Goal: Task Accomplishment & Management: Use online tool/utility

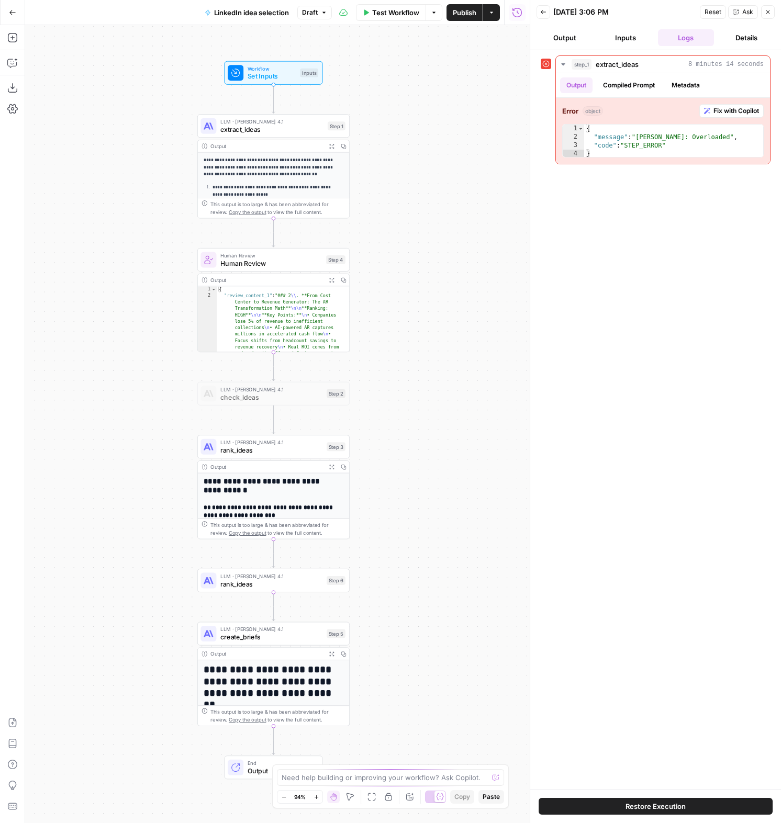
click at [493, 14] on icon "button" at bounding box center [491, 12] width 6 height 6
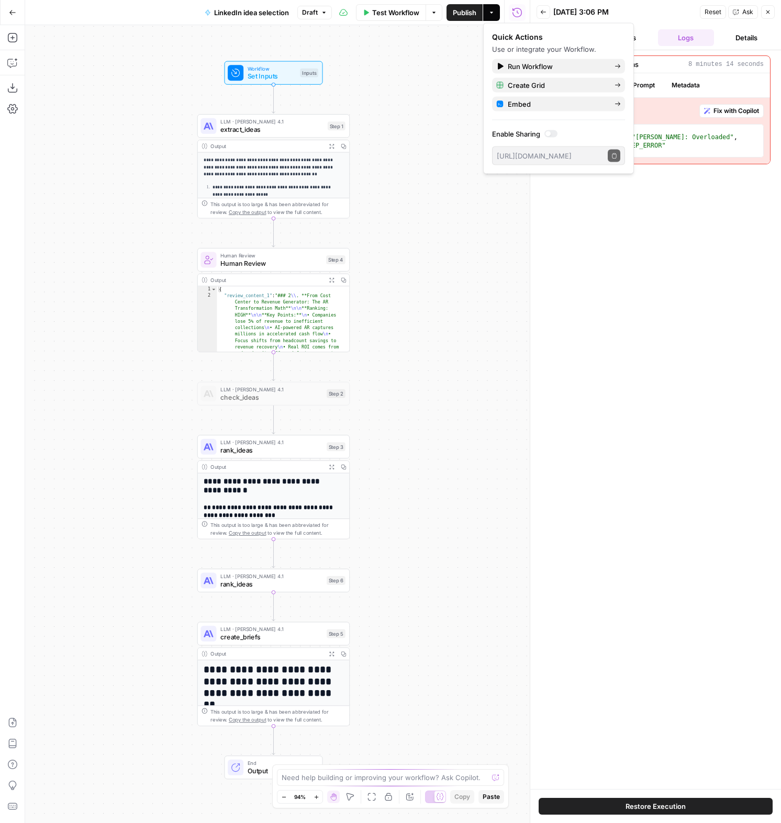
drag, startPoint x: 460, startPoint y: 130, endPoint x: 535, endPoint y: 106, distance: 78.6
click at [460, 130] on div "**********" at bounding box center [277, 424] width 505 height 798
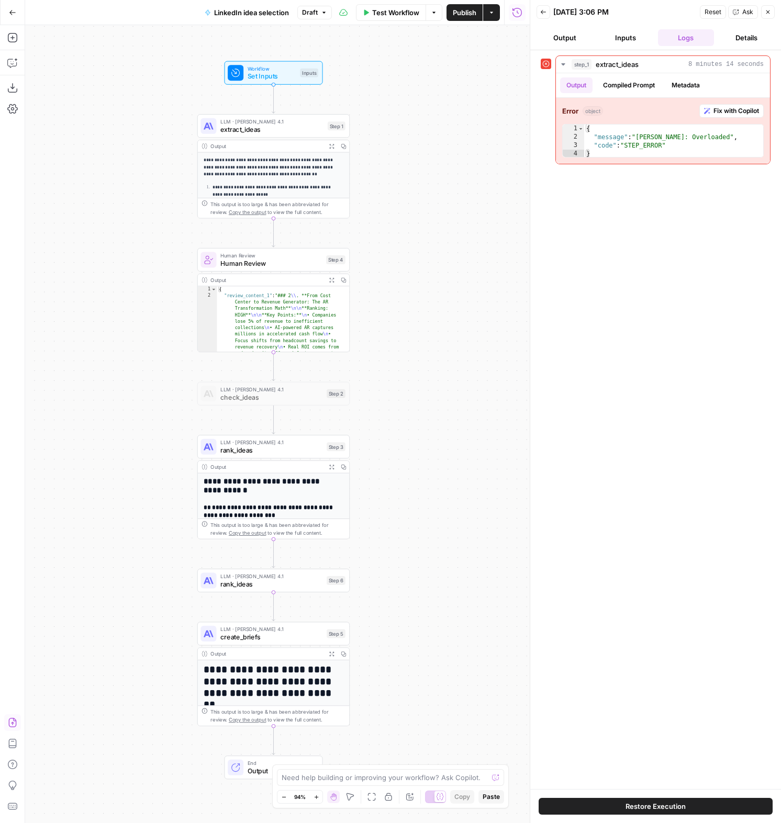
click at [8, 718] on icon "button" at bounding box center [12, 723] width 10 height 10
click at [357, 136] on span "Import" at bounding box center [354, 133] width 24 height 10
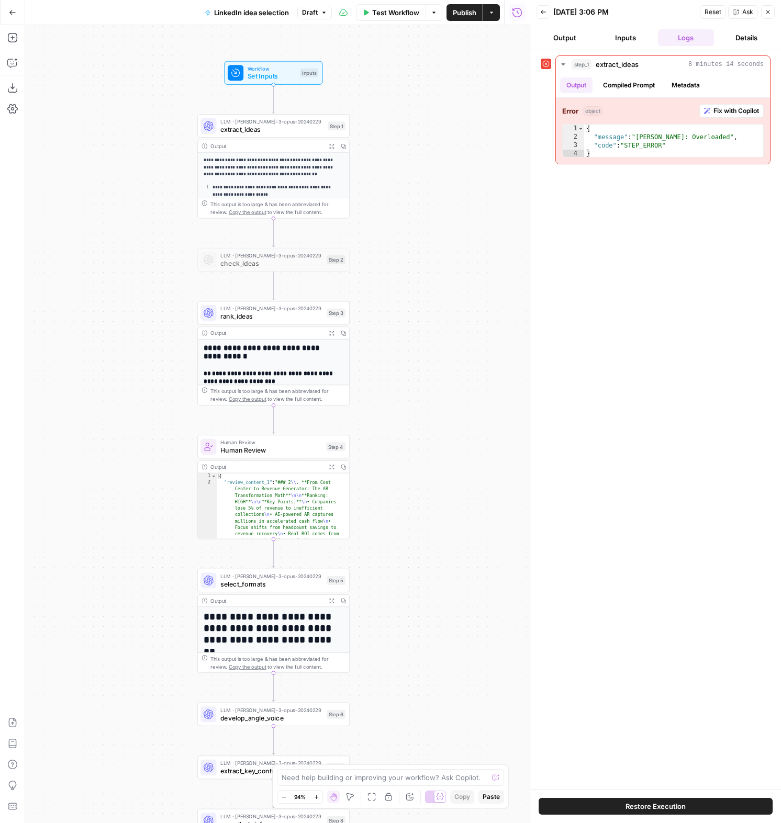
click at [465, 180] on div "**********" at bounding box center [277, 424] width 505 height 798
click at [469, 12] on span "Publish" at bounding box center [465, 12] width 24 height 10
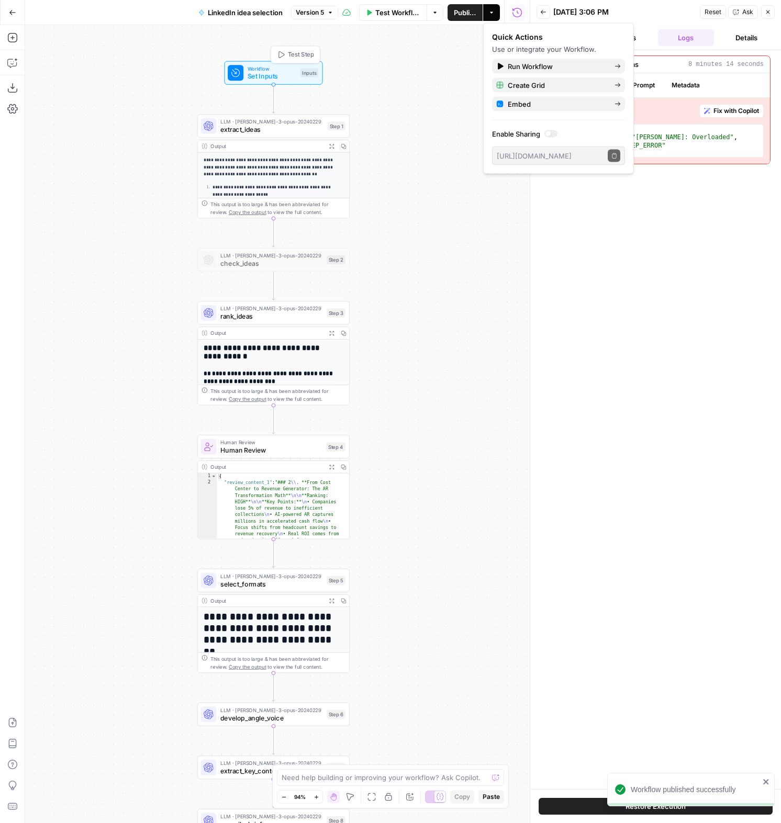
click at [278, 72] on span "Set Inputs" at bounding box center [272, 76] width 49 height 10
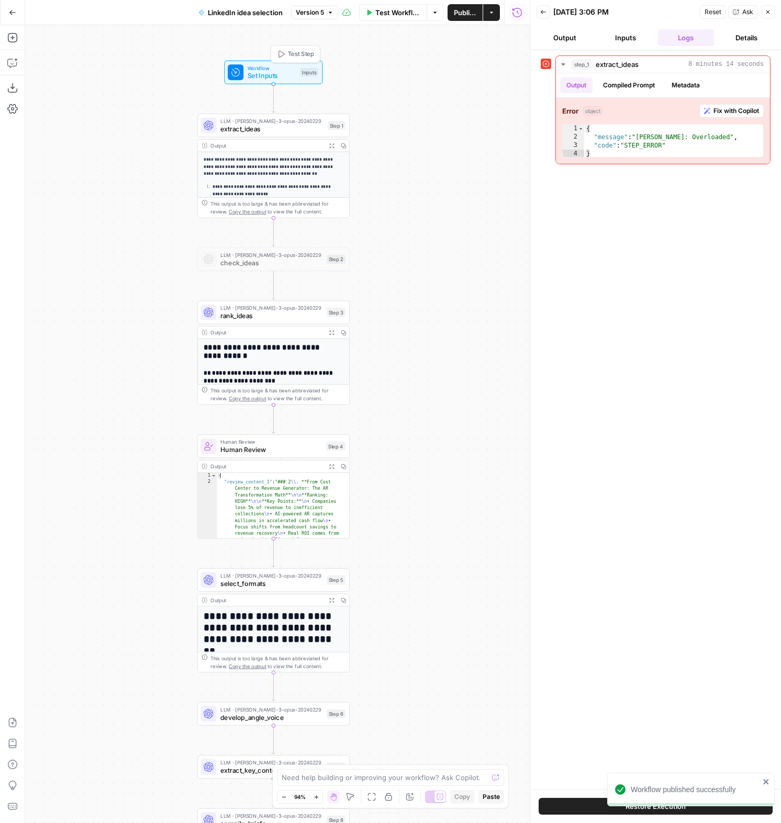
click at [278, 72] on span "Set Inputs" at bounding box center [272, 76] width 49 height 10
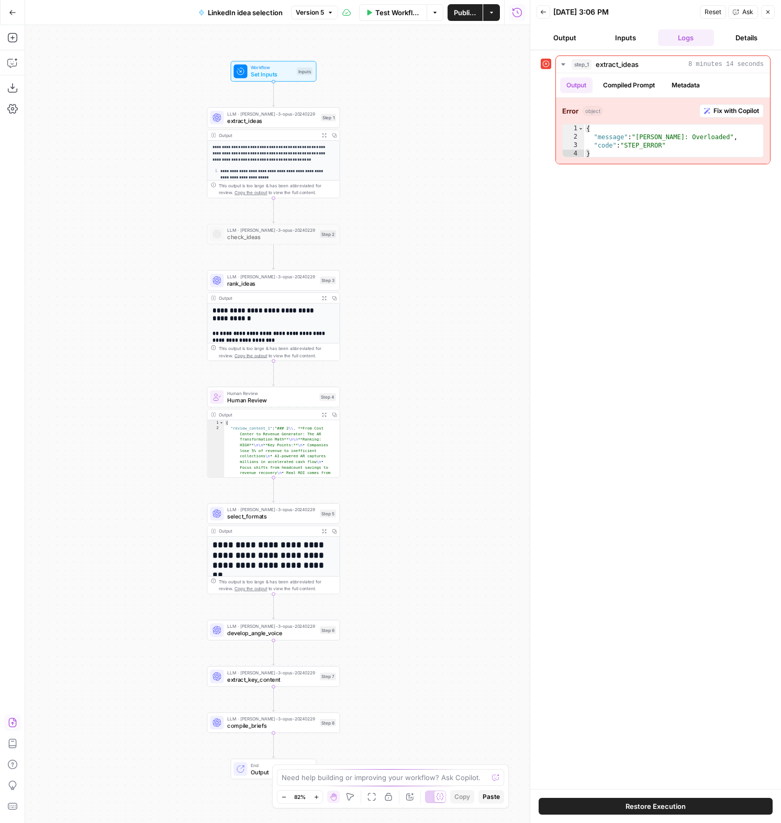
click at [12, 725] on icon "button" at bounding box center [12, 722] width 8 height 9
click at [12, 721] on icon "button" at bounding box center [12, 723] width 10 height 10
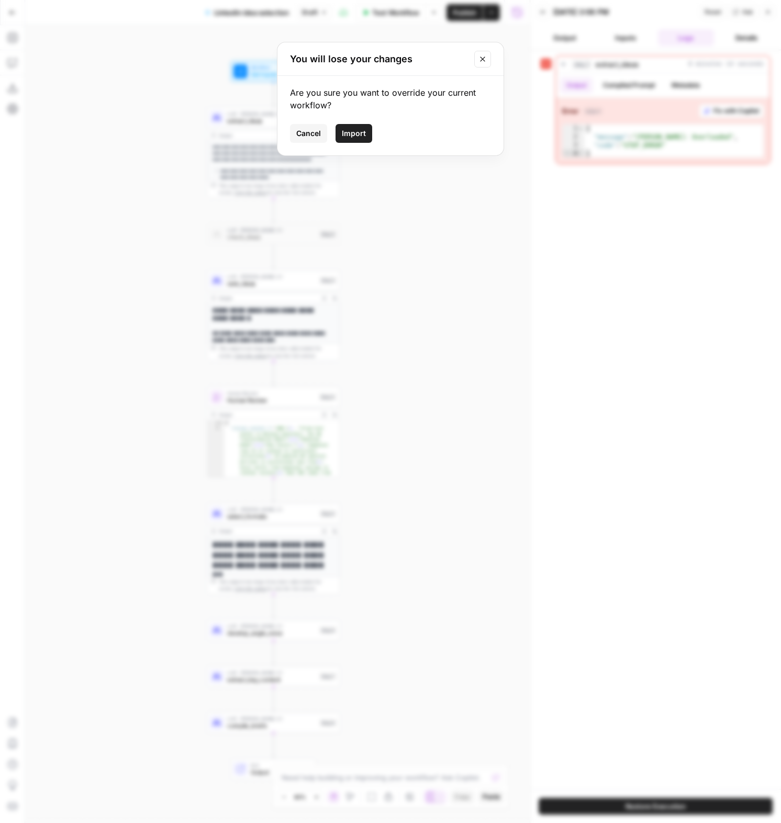
click at [359, 131] on span "Import" at bounding box center [354, 133] width 24 height 10
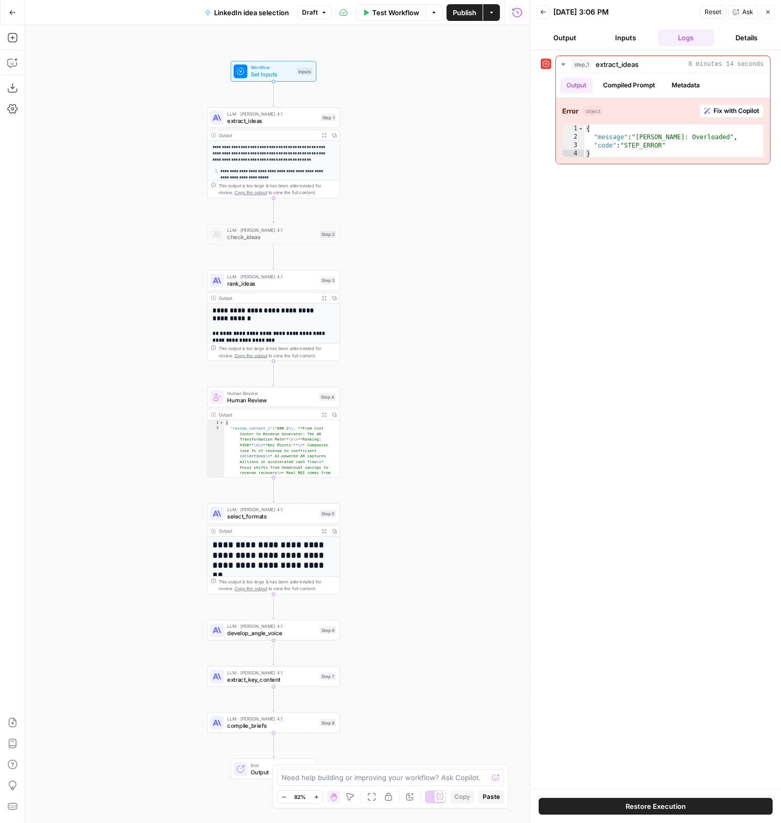
click at [370, 154] on div "**********" at bounding box center [277, 424] width 505 height 798
click at [282, 74] on span "Set Inputs" at bounding box center [272, 74] width 42 height 8
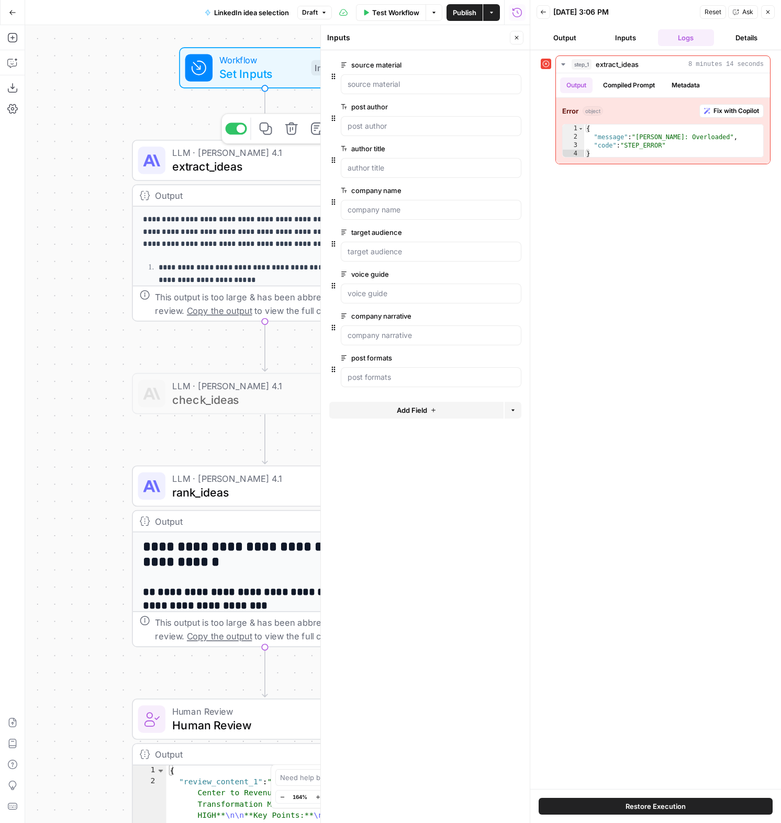
click at [208, 168] on span "extract_ideas" at bounding box center [262, 166] width 180 height 17
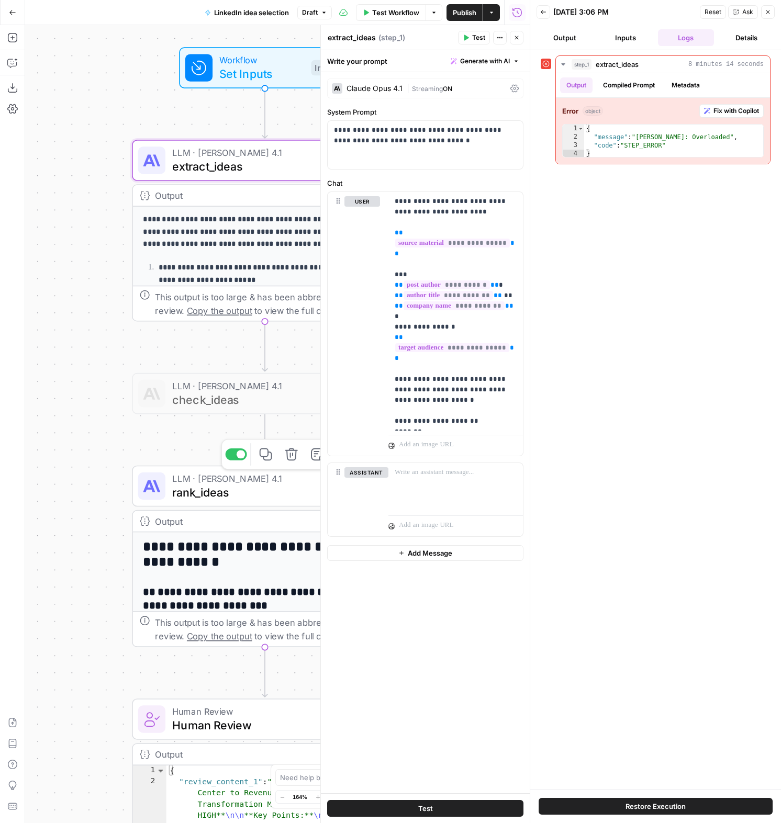
click at [220, 499] on span "rank_ideas" at bounding box center [261, 492] width 179 height 17
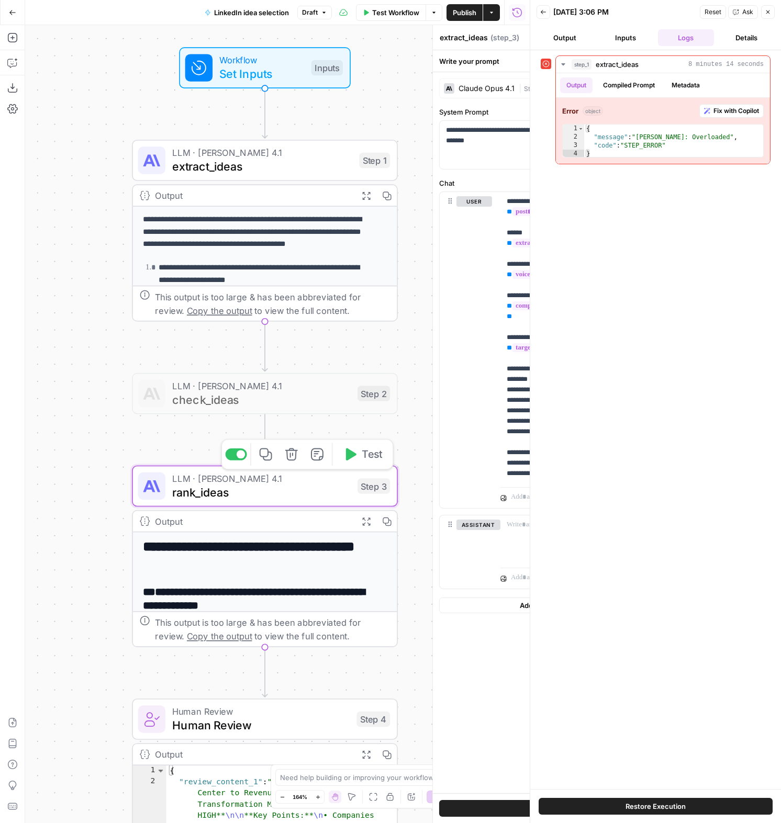
type textarea "rank_ideas"
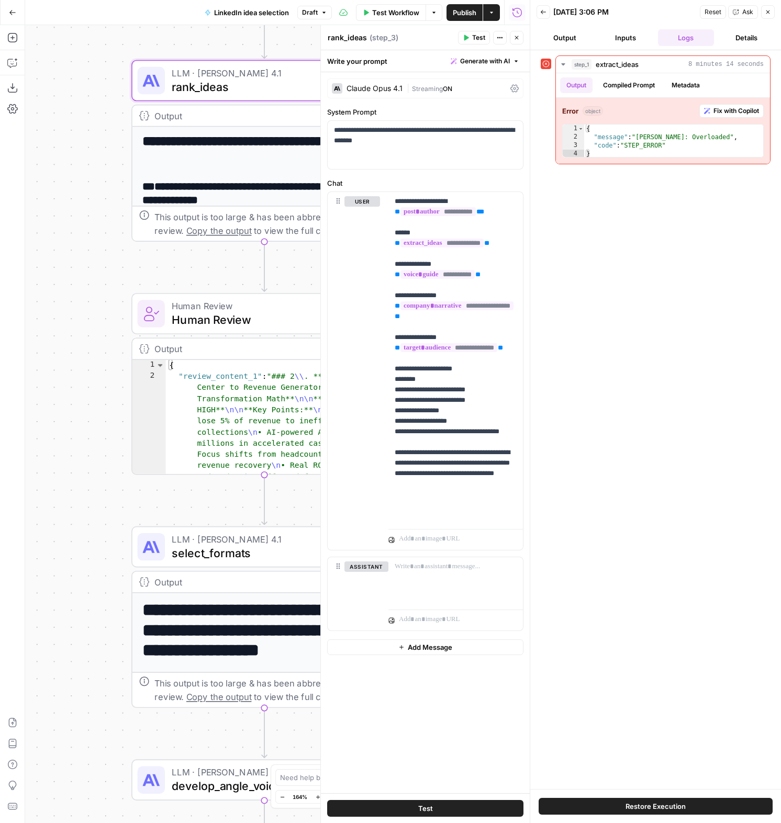
drag, startPoint x: 63, startPoint y: 578, endPoint x: 79, endPoint y: 347, distance: 232.4
click at [62, 182] on div "**********" at bounding box center [277, 424] width 505 height 798
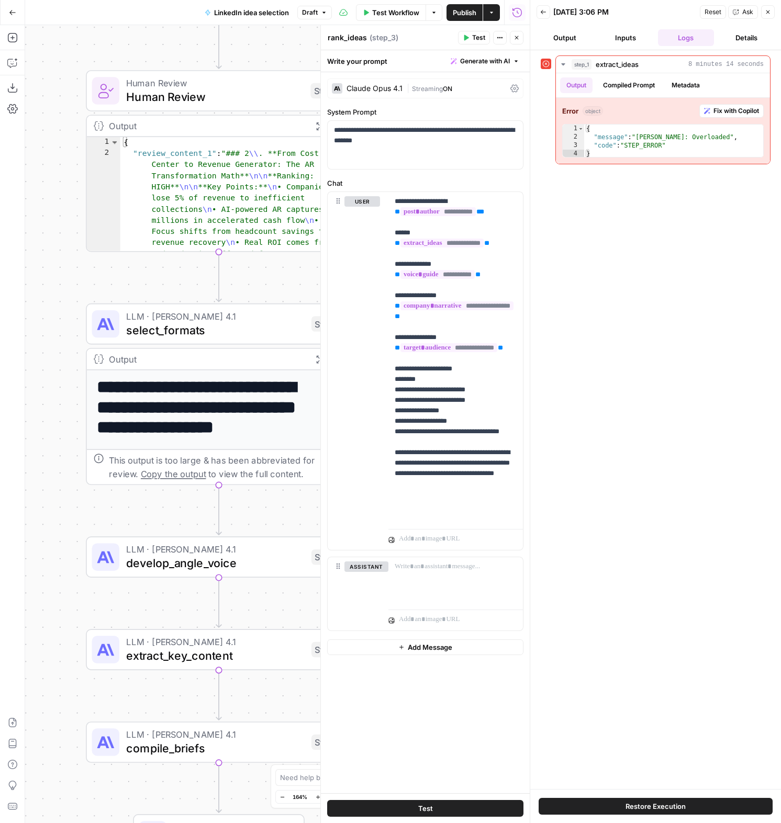
drag, startPoint x: 53, startPoint y: 525, endPoint x: 26, endPoint y: 366, distance: 161.5
click at [26, 366] on div "**********" at bounding box center [277, 424] width 505 height 798
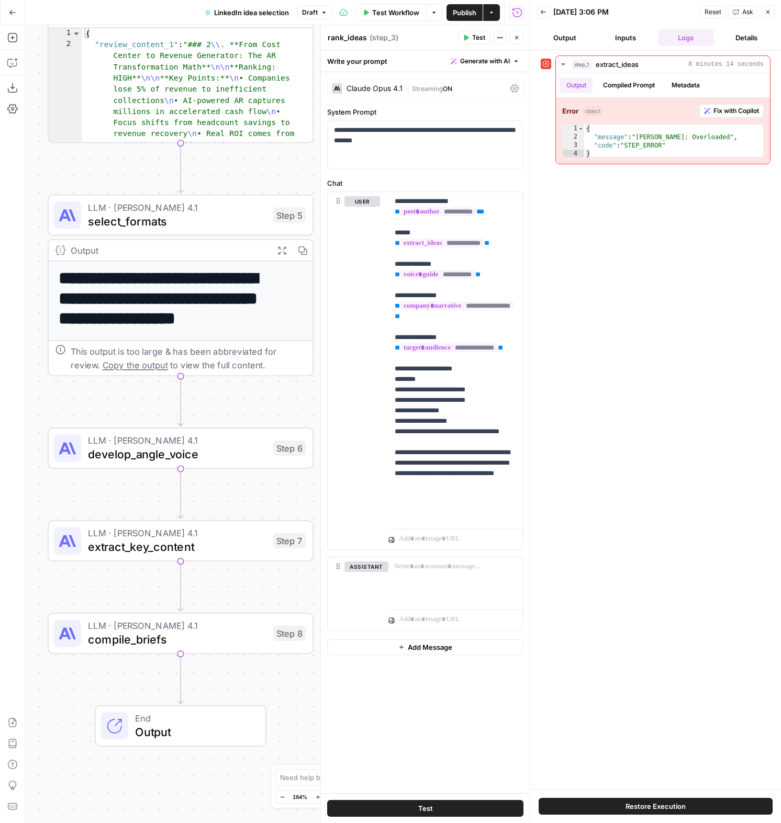
drag, startPoint x: 59, startPoint y: 612, endPoint x: 20, endPoint y: 503, distance: 115.6
click at [20, 503] on div "**********" at bounding box center [265, 424] width 530 height 798
click at [137, 453] on span "develop_angle_voice" at bounding box center [176, 454] width 179 height 17
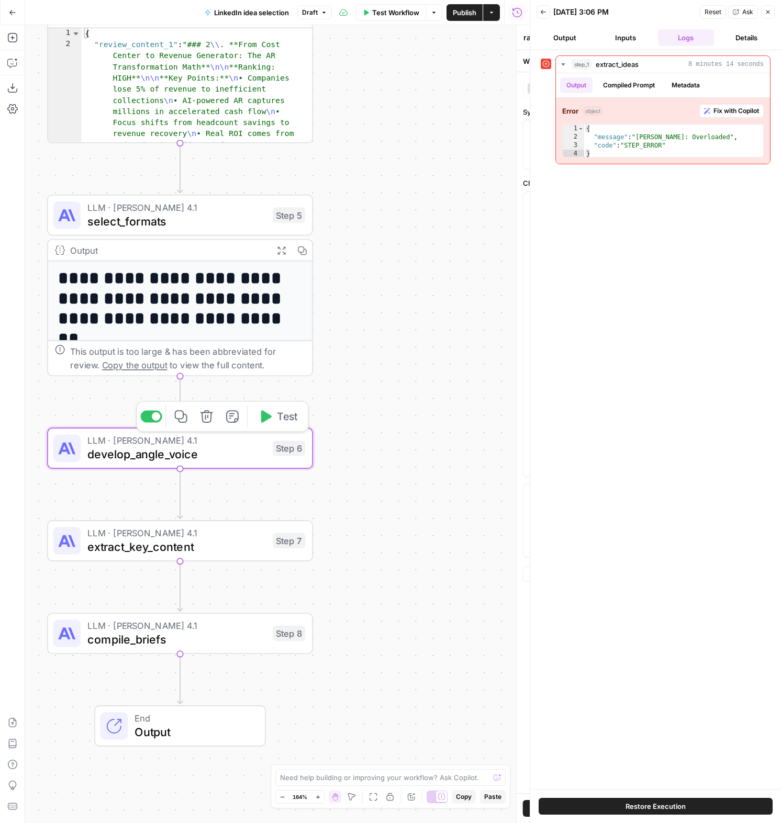
type textarea "develop_angle_voice"
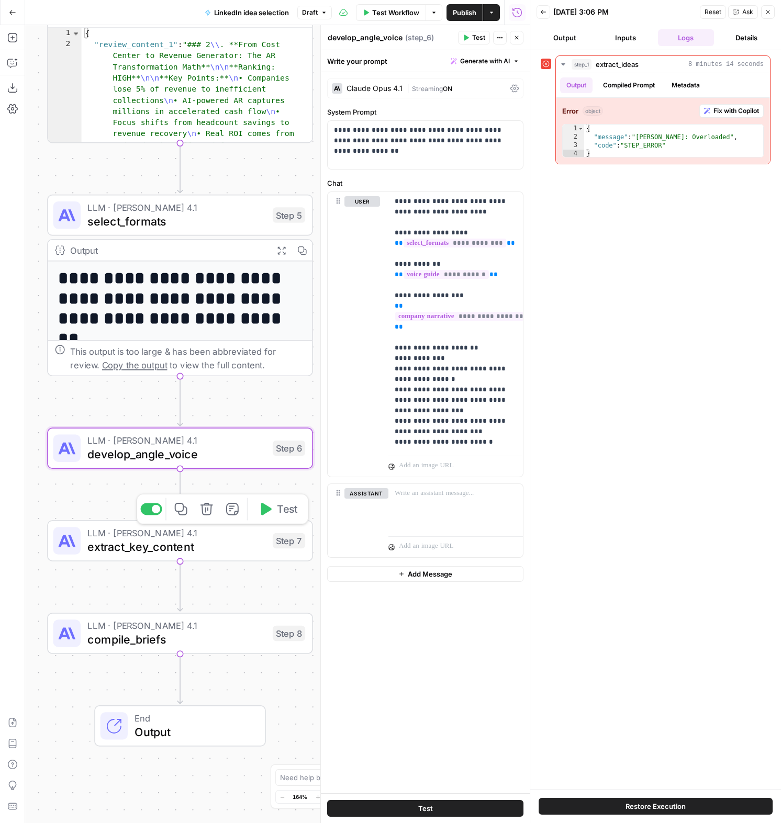
click at [150, 539] on span "extract_key_content" at bounding box center [176, 547] width 179 height 17
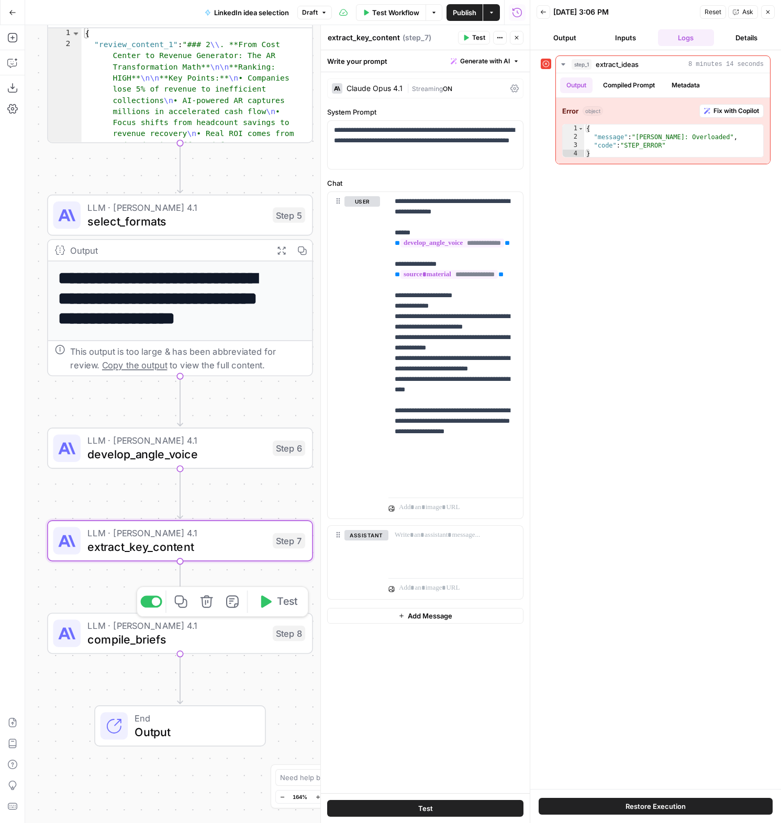
click at [130, 632] on span "compile_briefs" at bounding box center [176, 639] width 179 height 17
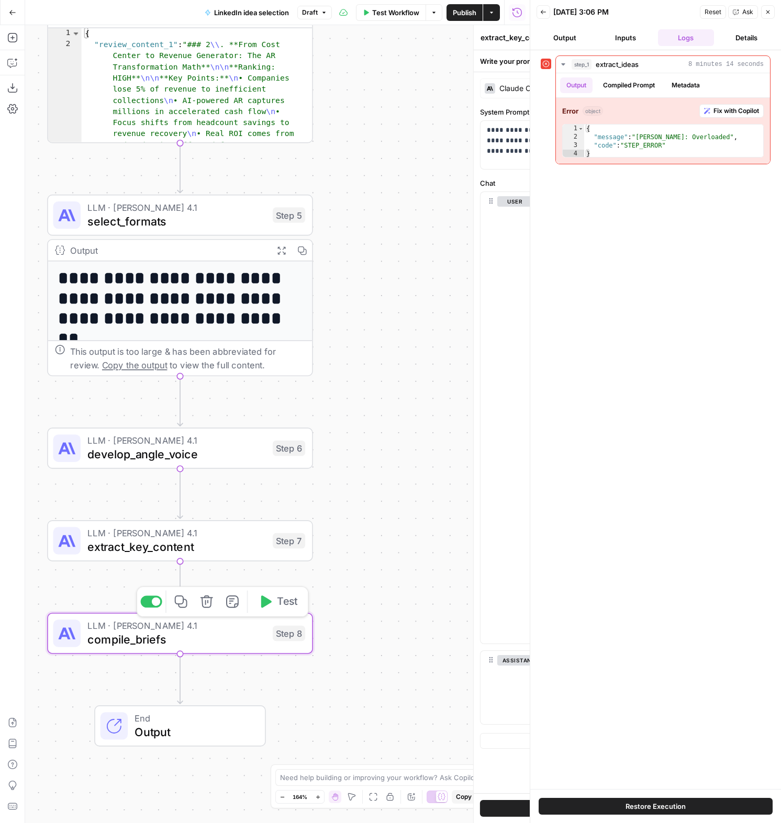
type textarea "compile_briefs"
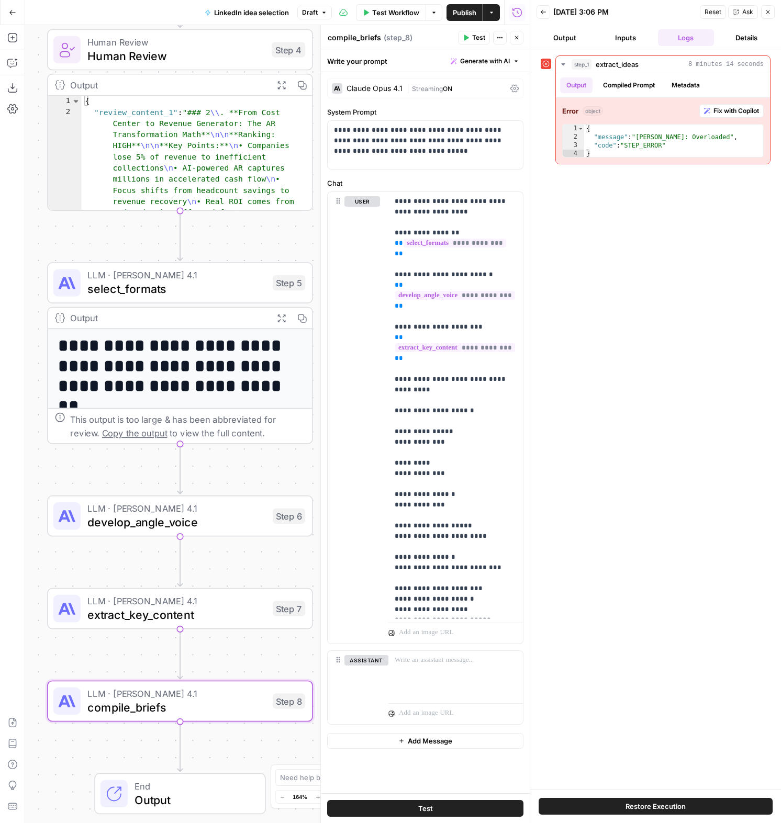
click at [771, 10] on icon "button" at bounding box center [768, 12] width 6 height 6
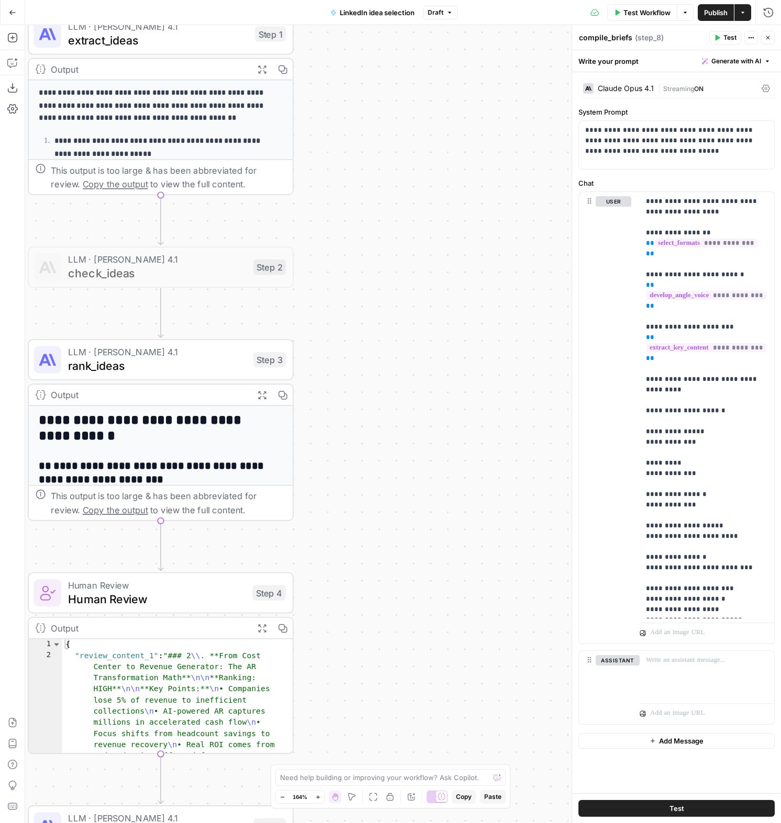
drag, startPoint x: 450, startPoint y: 186, endPoint x: 418, endPoint y: 678, distance: 492.6
click at [418, 678] on div "**********" at bounding box center [403, 424] width 756 height 798
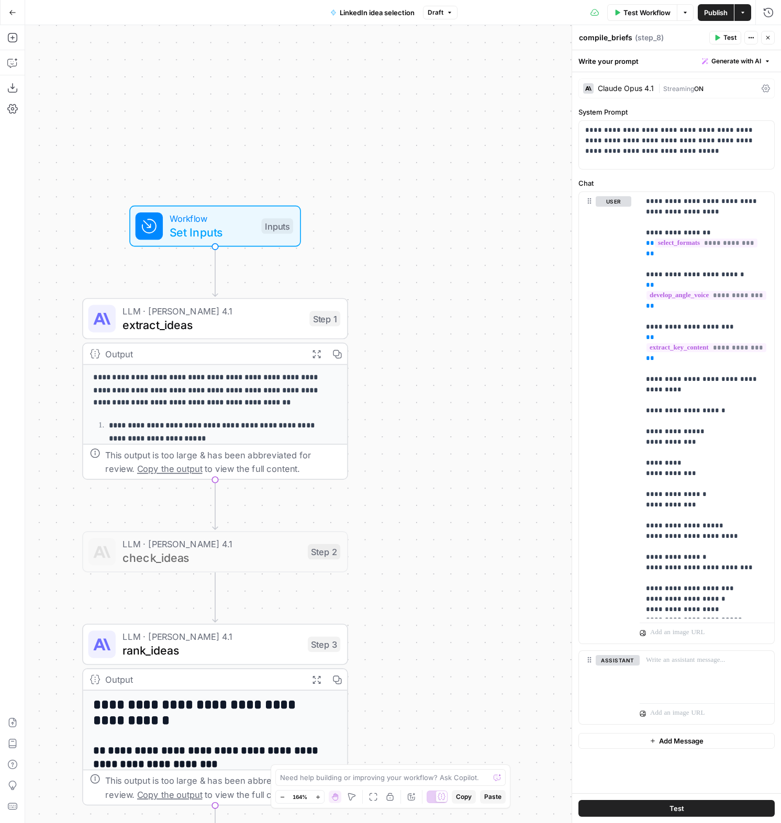
drag, startPoint x: 392, startPoint y: 187, endPoint x: 460, endPoint y: 400, distance: 224.0
click at [460, 400] on div "**********" at bounding box center [403, 424] width 756 height 798
click at [197, 225] on span "Set Inputs" at bounding box center [212, 232] width 85 height 17
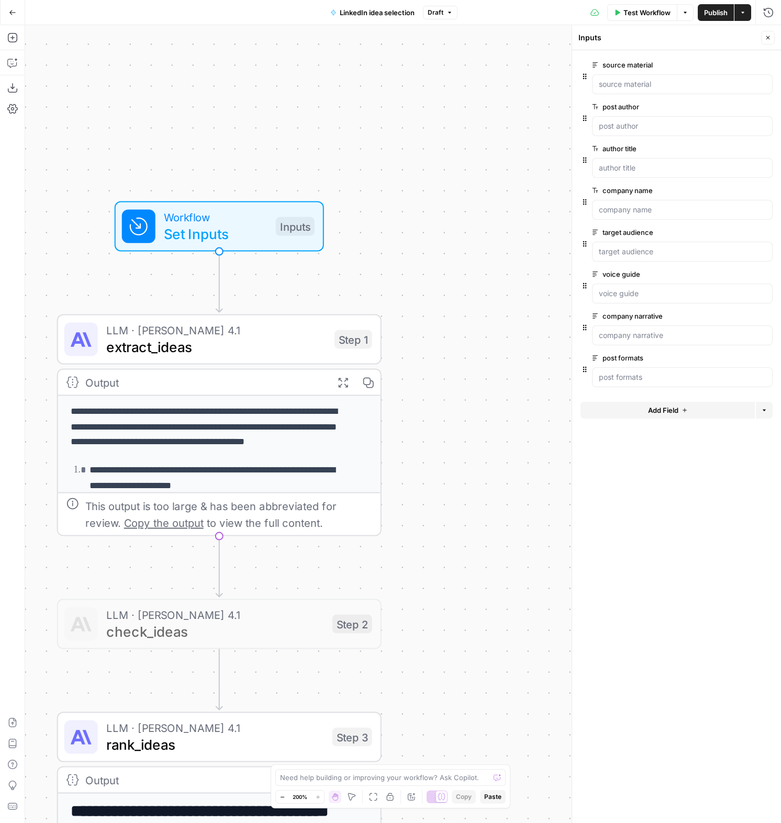
drag, startPoint x: 300, startPoint y: 147, endPoint x: 305, endPoint y: 168, distance: 20.8
click at [300, 147] on div "**********" at bounding box center [403, 424] width 756 height 798
click at [731, 10] on button "Publish" at bounding box center [716, 12] width 36 height 17
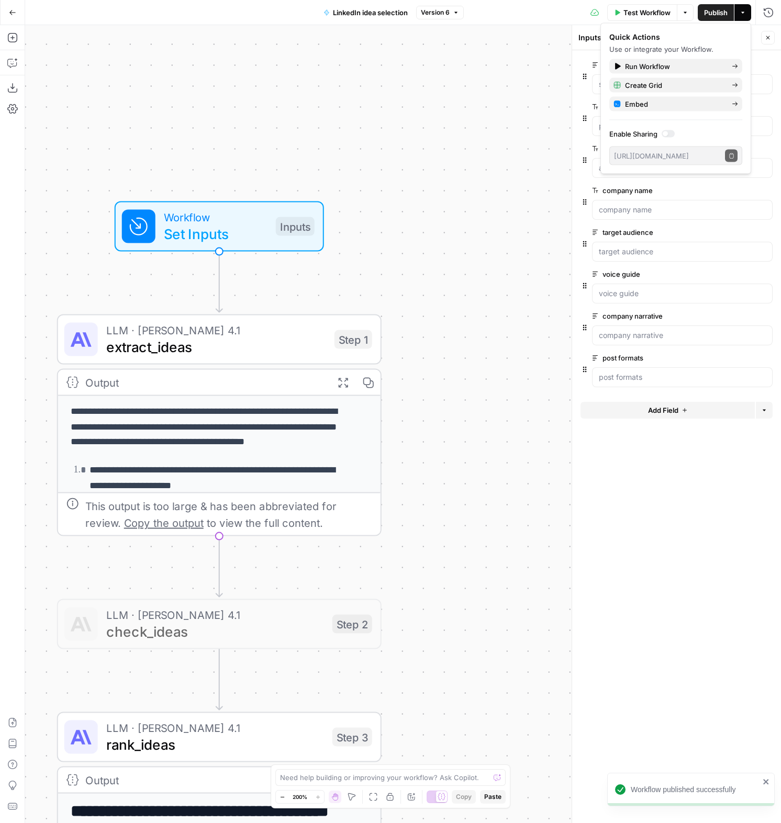
drag, startPoint x: 473, startPoint y: 109, endPoint x: 504, endPoint y: 93, distance: 35.1
click at [472, 109] on div "**********" at bounding box center [403, 424] width 756 height 798
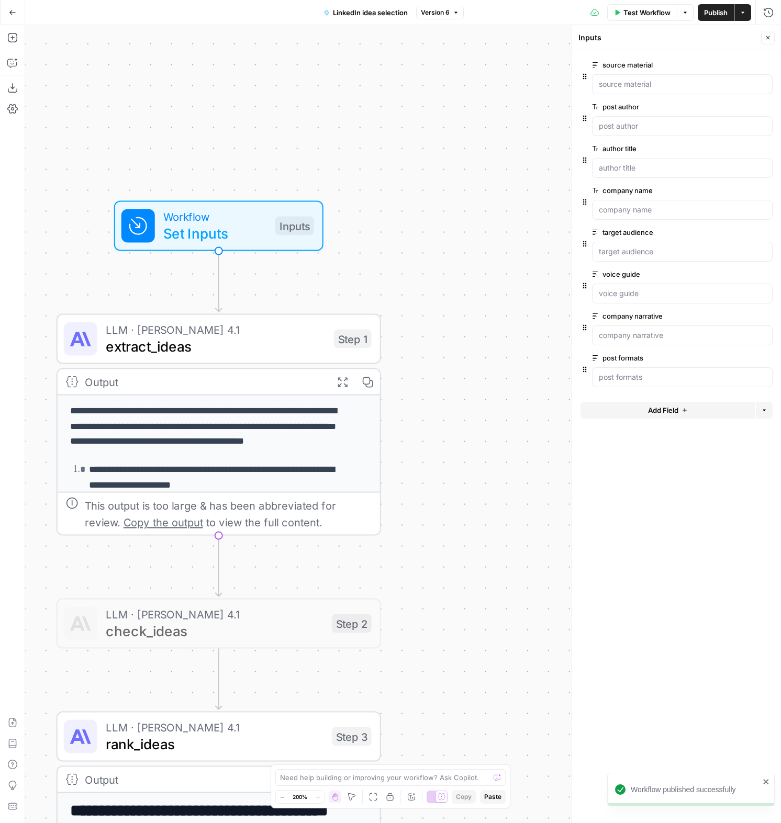
click at [638, 14] on span "Test Workflow" at bounding box center [646, 12] width 47 height 10
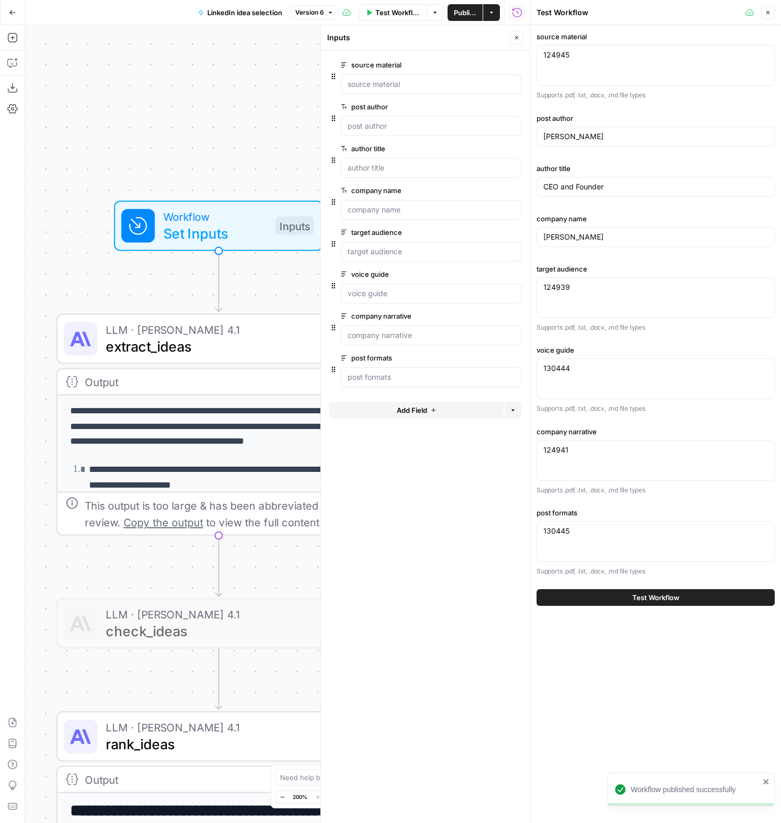
click at [601, 62] on div "124945 124945" at bounding box center [656, 65] width 238 height 41
drag, startPoint x: 600, startPoint y: 59, endPoint x: 515, endPoint y: 50, distance: 85.3
click at [515, 50] on body "**********" at bounding box center [390, 411] width 781 height 823
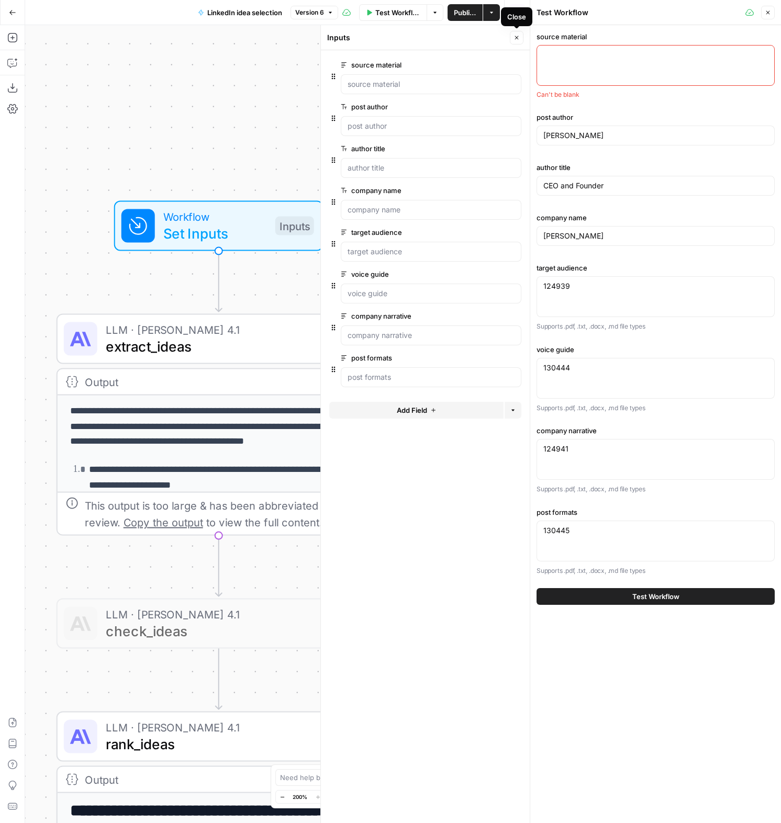
click at [514, 40] on icon "button" at bounding box center [517, 38] width 6 height 6
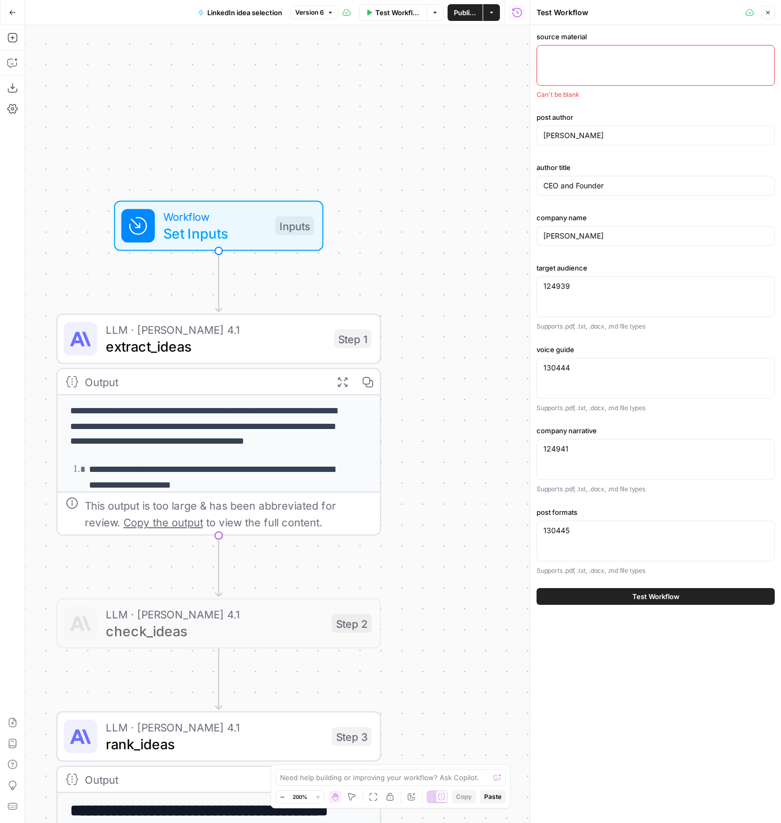
click at [771, 13] on icon "button" at bounding box center [768, 12] width 6 height 6
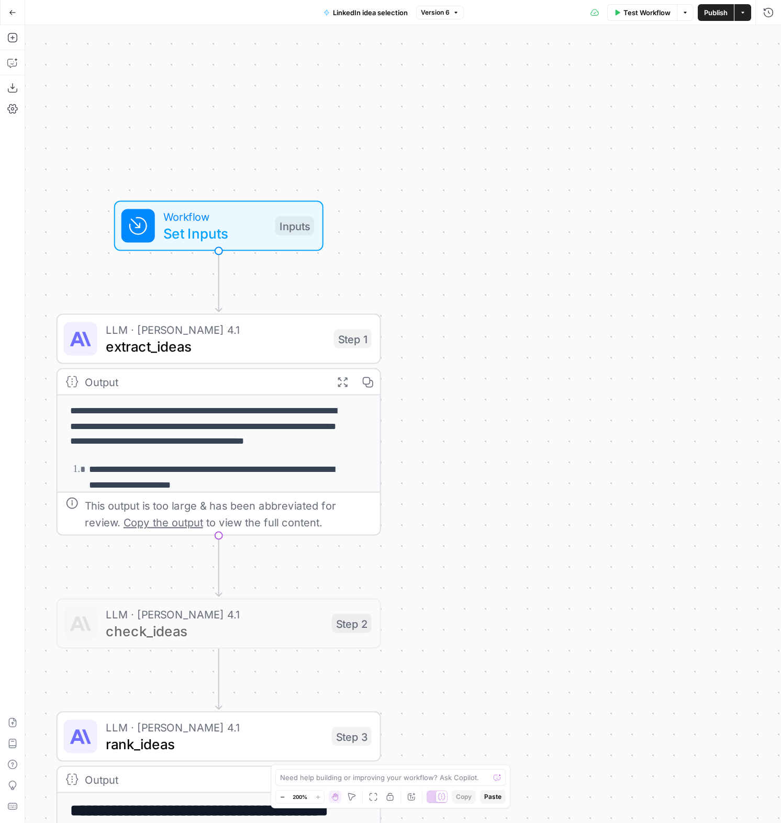
click at [644, 14] on span "Test Workflow" at bounding box center [646, 12] width 47 height 10
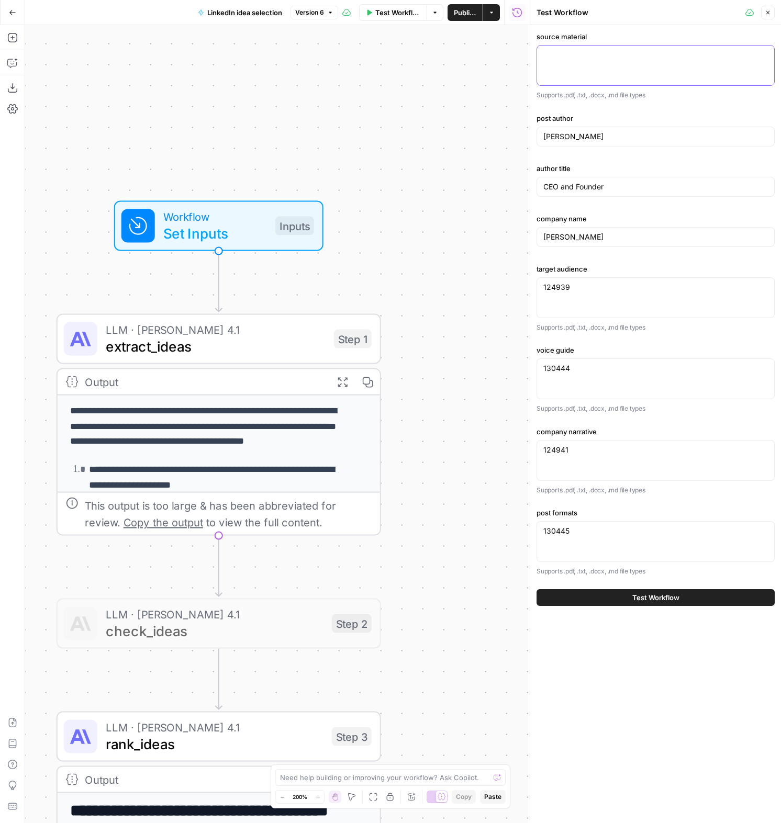
click at [593, 57] on textarea "source material" at bounding box center [655, 55] width 225 height 10
paste textarea "[PERSON_NAME] Grow CFO is where finance leaders grow together. Join thousands o…"
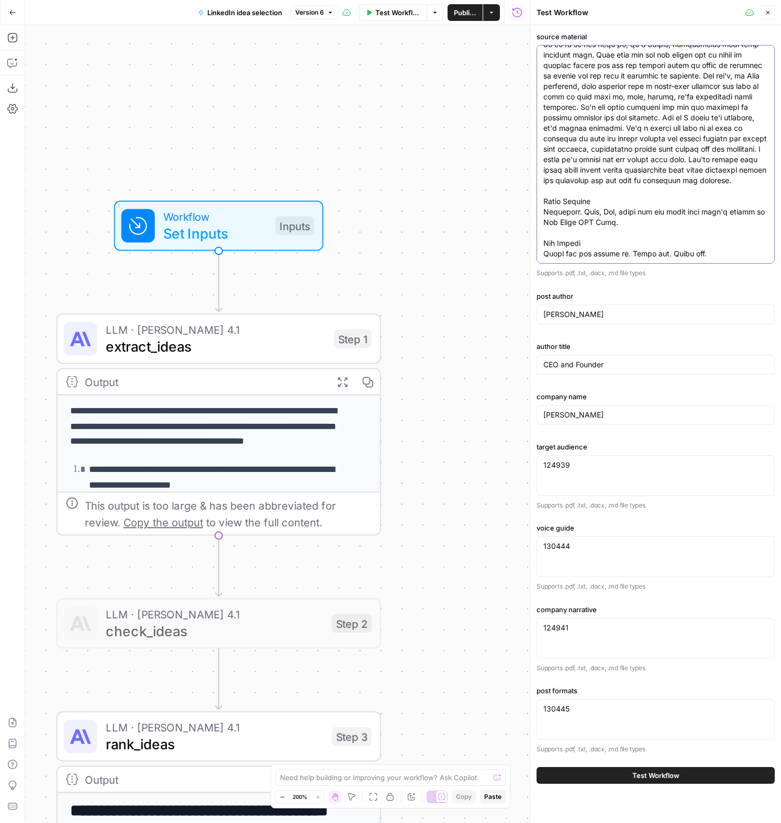
type textarea "[PERSON_NAME] Grow CFO is where finance leaders grow together. Join thousands o…"
click at [611, 466] on textarea "124939" at bounding box center [655, 465] width 225 height 10
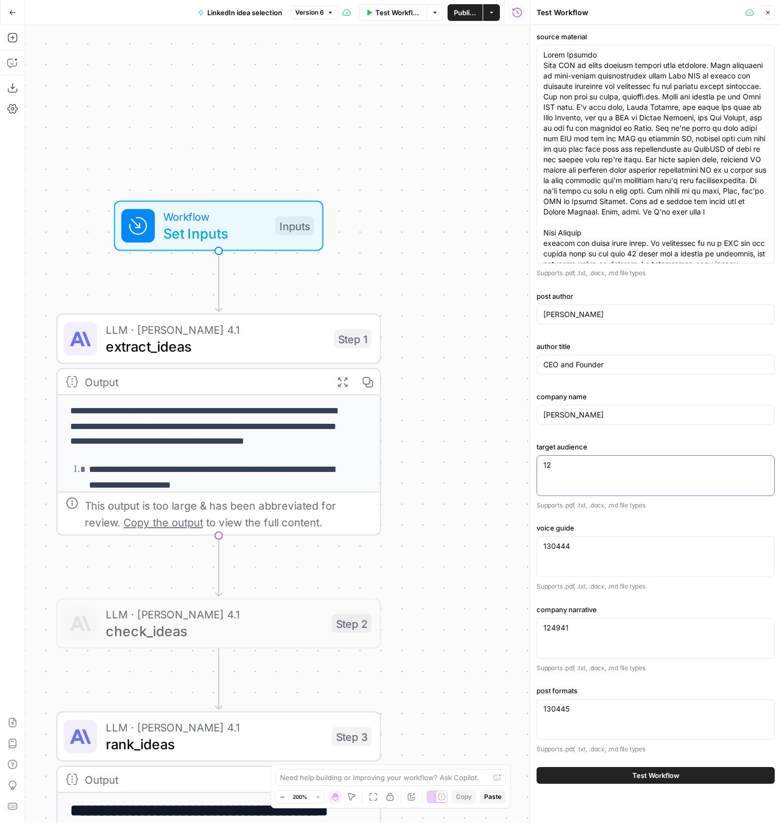
type textarea "1"
paste textarea "Lorem ipsumd sitametc Adipi elitseddo eiusmod tem-incidi ut laboreetdo M1A enim…"
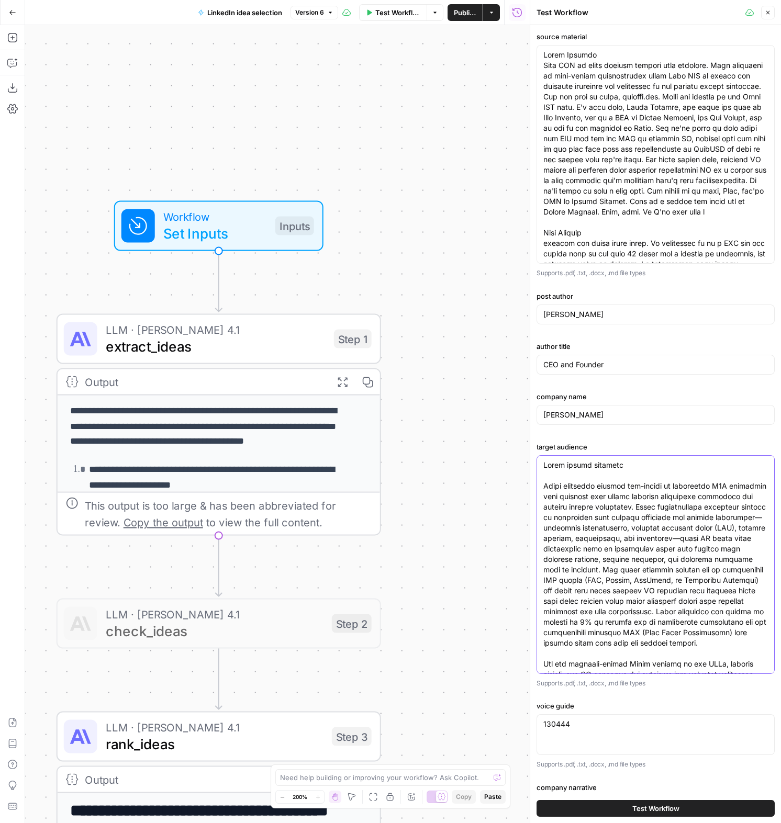
scroll to position [173, 0]
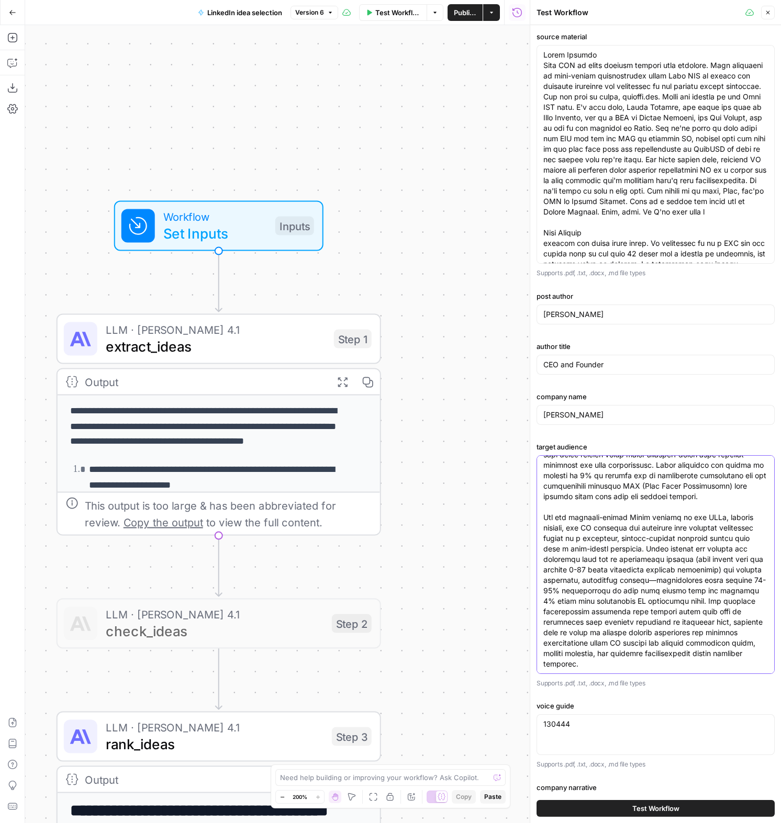
type textarea "Lorem ipsumd sitametc Adipi elitseddo eiusmod tem-incidi ut laboreetdo M1A enim…"
click at [580, 722] on textarea "130444" at bounding box center [655, 724] width 225 height 10
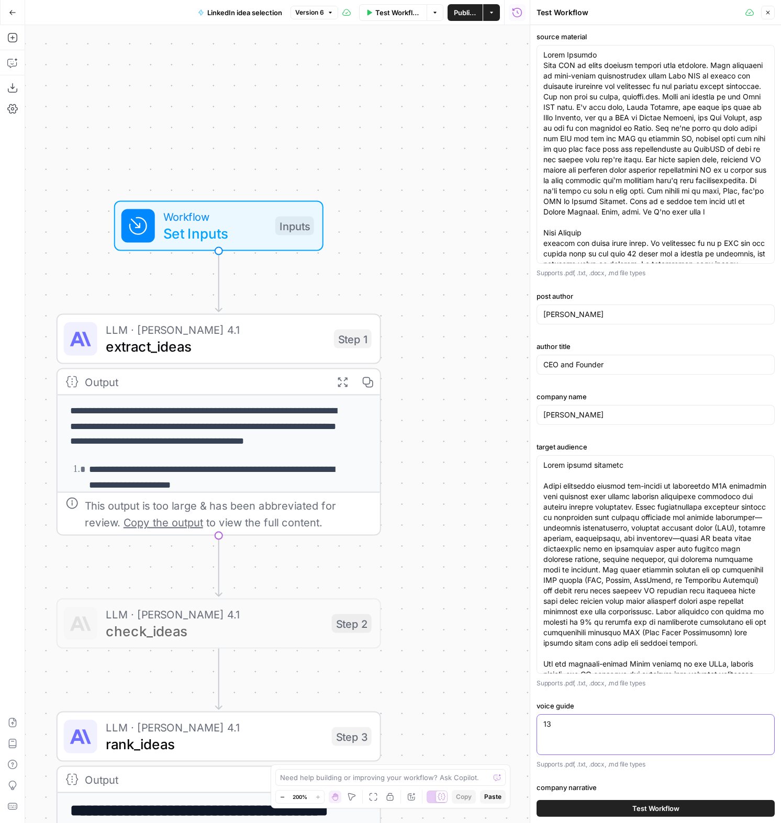
type textarea "1"
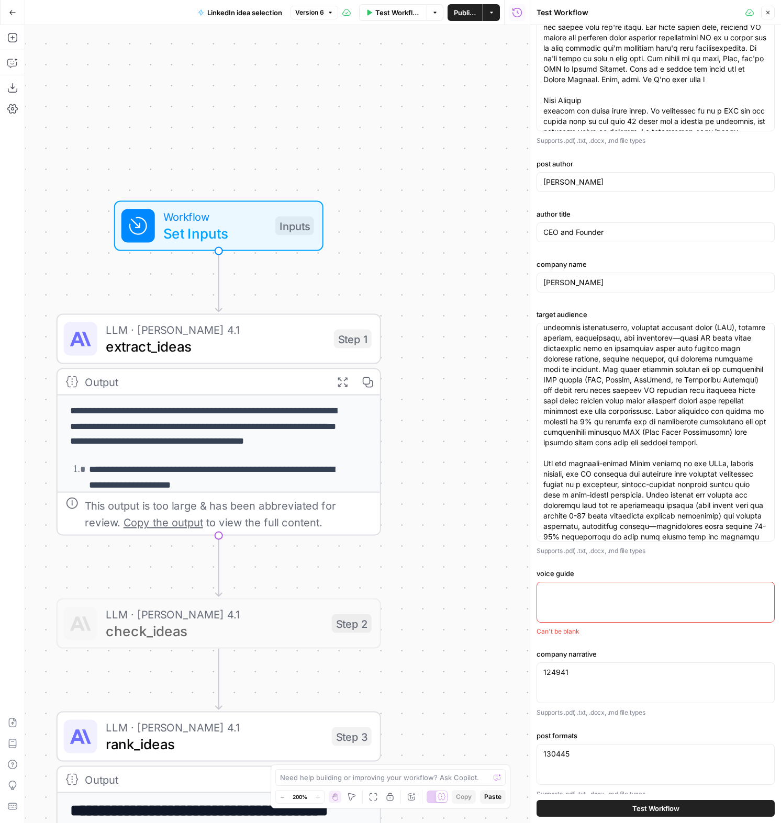
scroll to position [144, 0]
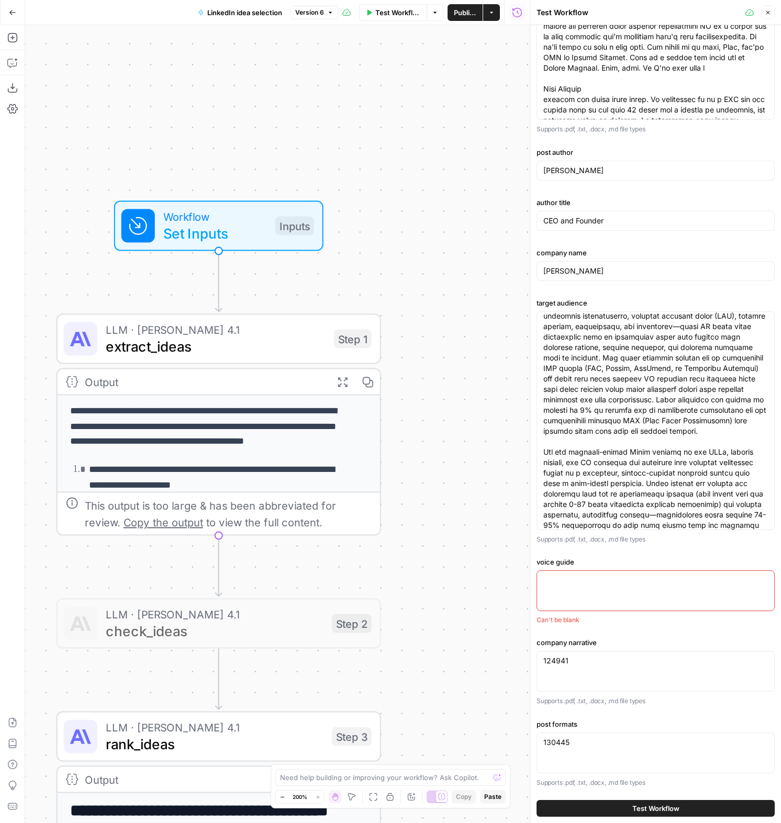
click at [611, 672] on div "124941 124941" at bounding box center [656, 671] width 238 height 41
click at [566, 664] on textarea "124941" at bounding box center [655, 661] width 225 height 10
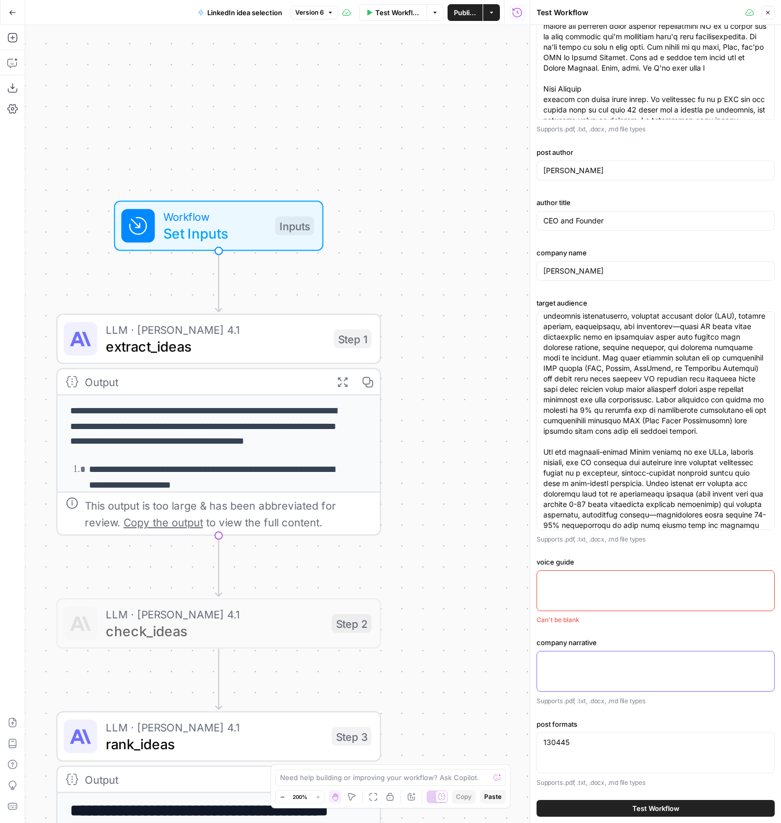
scroll to position [143, 0]
click at [587, 668] on div at bounding box center [656, 672] width 238 height 41
paste textarea "**\*LOREMIPSU DOLORSITA 3C27\*** **ADIP ELITS DO** Eiusm te inc UT laboreet dol…"
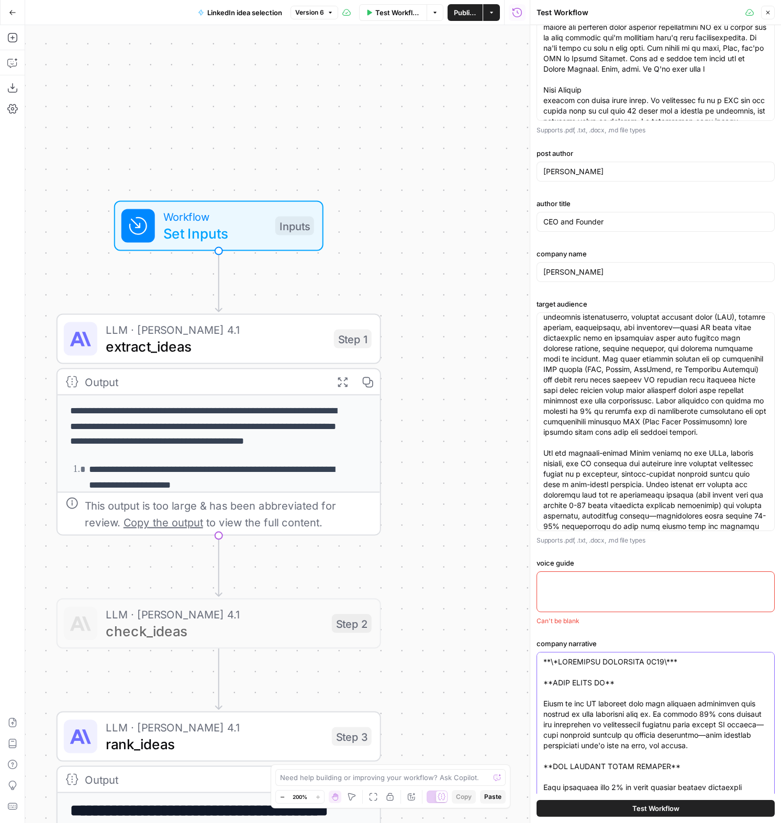
scroll to position [190, 0]
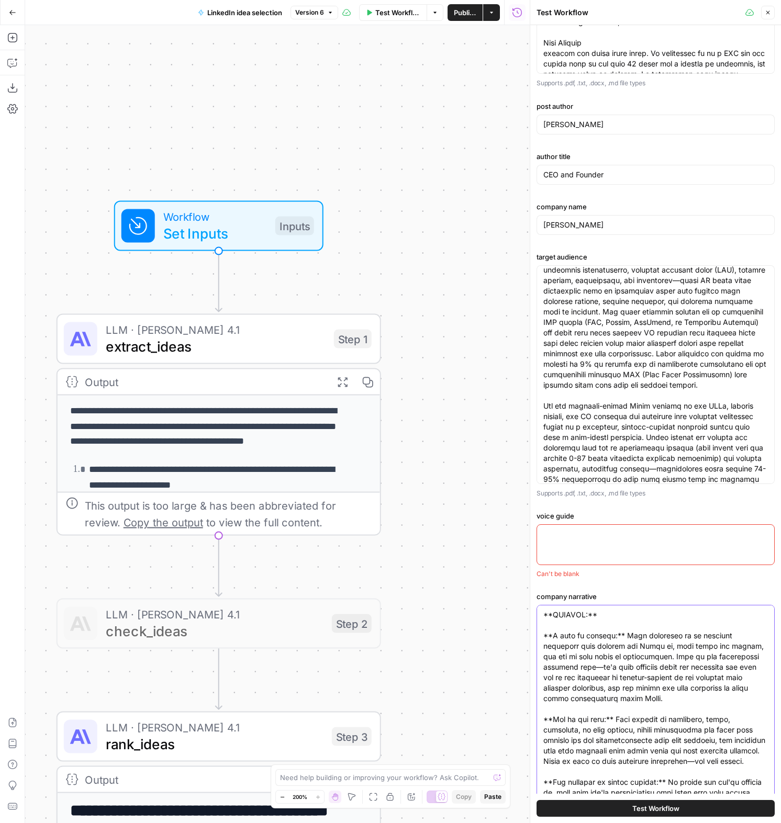
type textarea "**\*LOREMIPSU DOLORSITA 3C27\*** **ADIP ELITS DO** Eiusm te inc UT laboreet dol…"
click at [571, 538] on textarea "voice guide" at bounding box center [655, 534] width 225 height 10
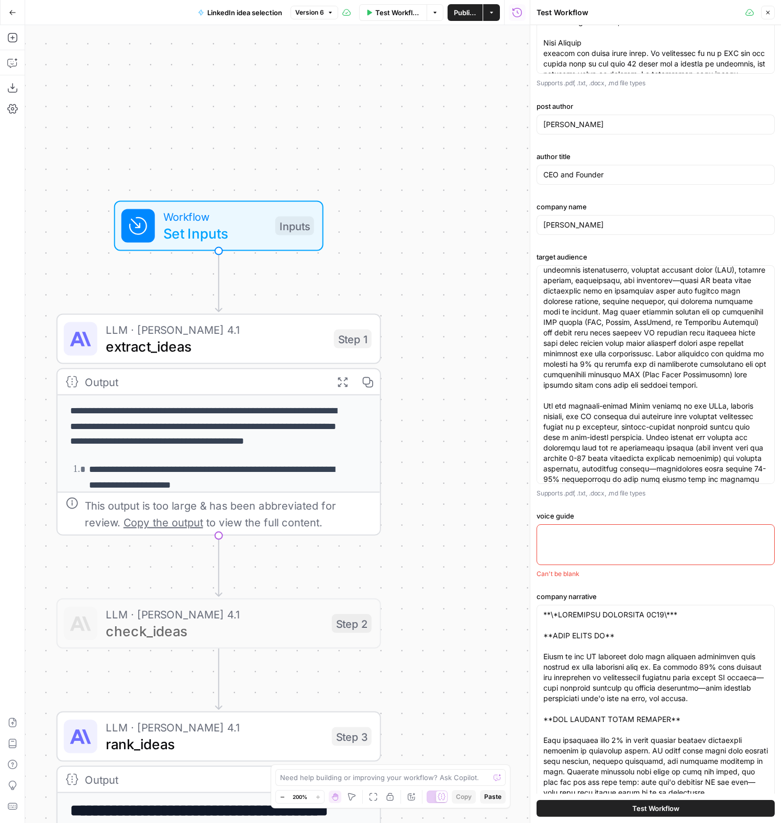
paste textarea "# [PERSON_NAME] - Brand Voice Guide v4.1 Version: 4.1 Latest update: [DATE] Evo…"
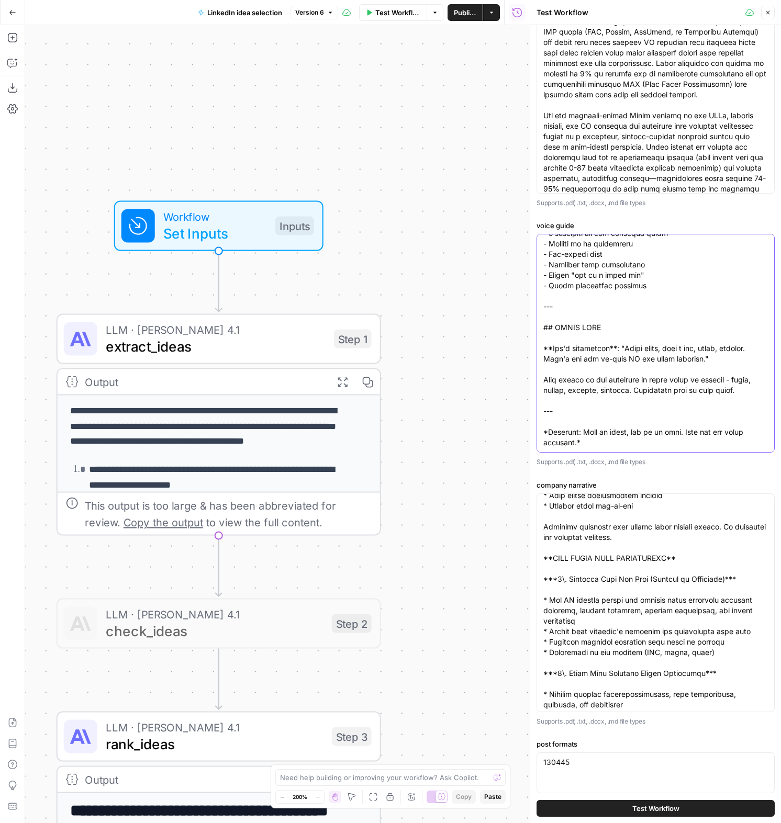
scroll to position [523, 0]
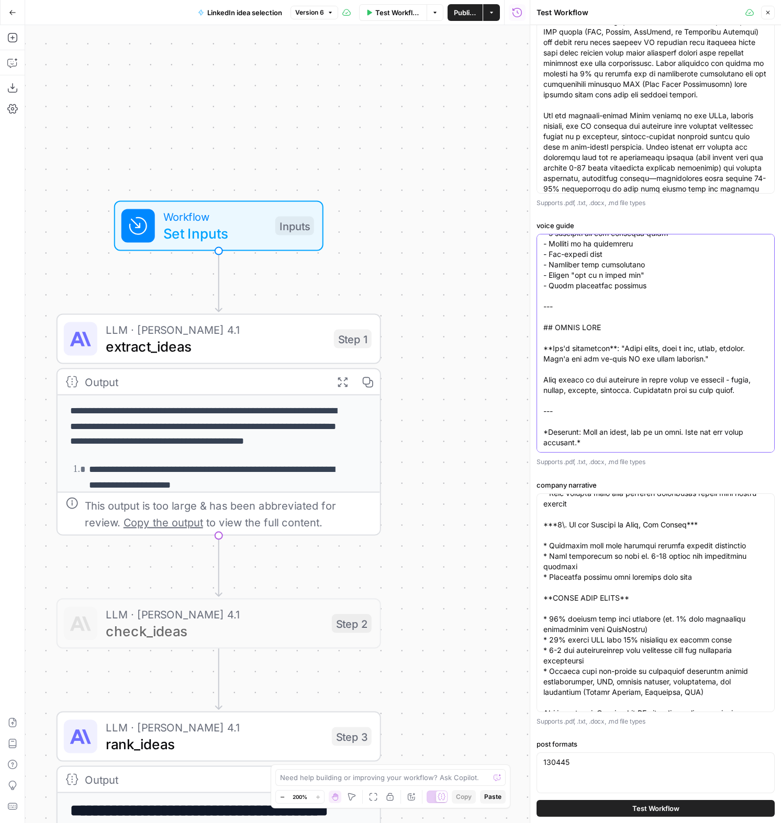
type textarea "# [PERSON_NAME] - Brand Voice Guide v4.1 Version: 4.1 Latest update: [DATE] Evo…"
click at [564, 583] on textarea "company narrative" at bounding box center [655, 729] width 225 height 1508
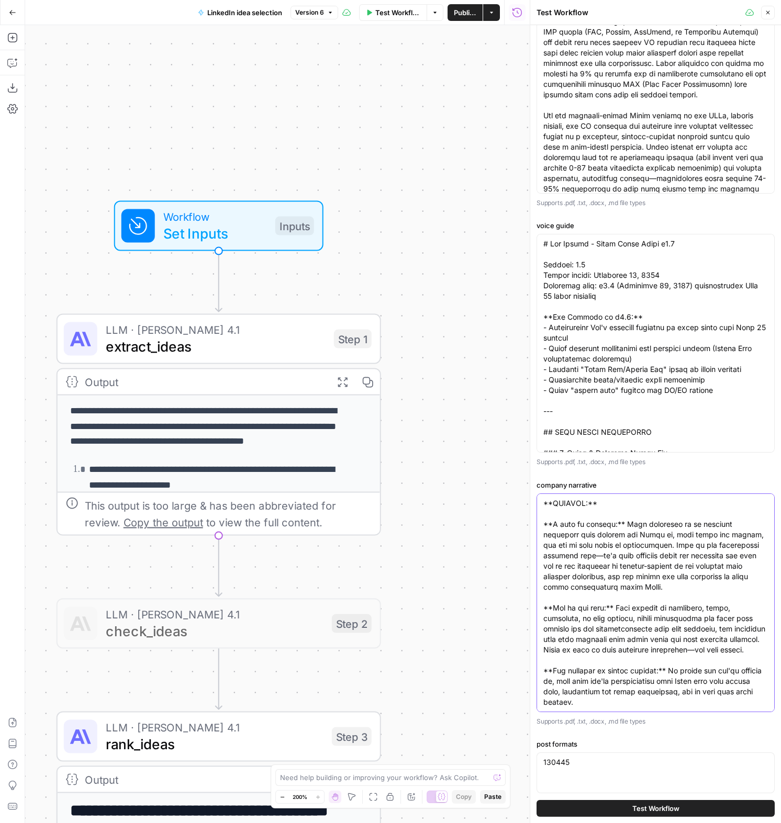
scroll to position [500, 0]
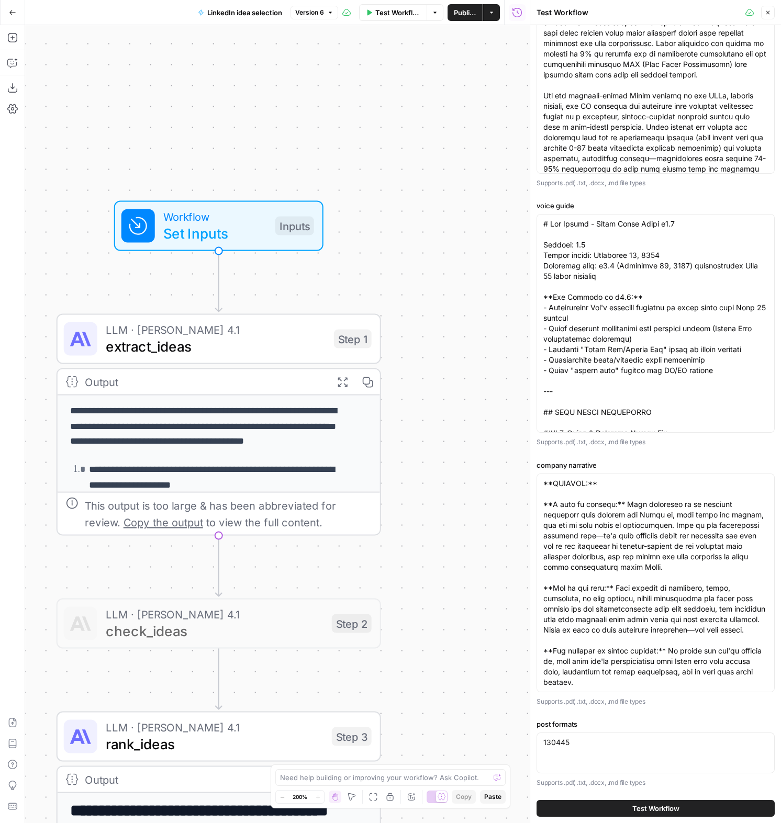
click at [613, 755] on div "130445 130445" at bounding box center [656, 753] width 238 height 41
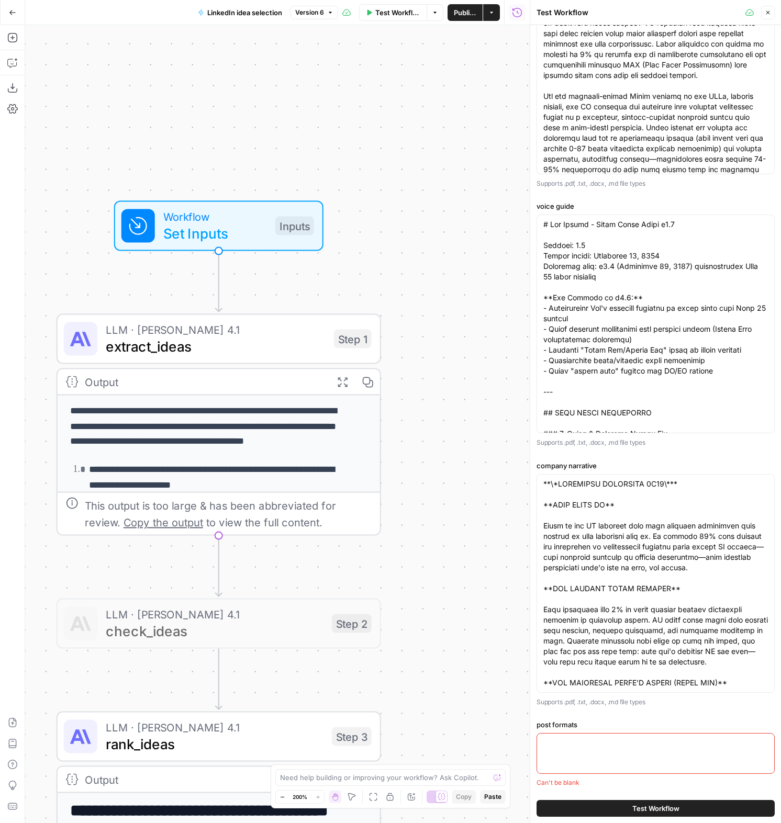
scroll to position [500, 0]
click at [577, 743] on textarea "post formats" at bounding box center [655, 743] width 225 height 10
paste textarea "# [PERSON_NAME] - LinkedIn Posts Structure & Formats Guide v1.1 Version: 1.1 La…"
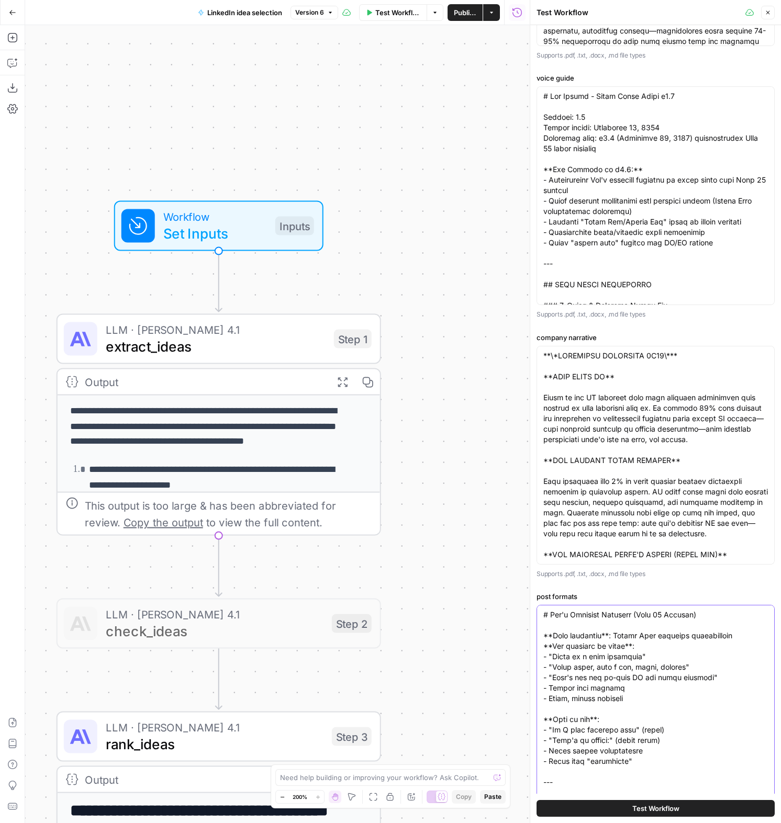
type textarea "# [PERSON_NAME] - LinkedIn Posts Structure & Formats Guide v1.1 Version: 1.1 La…"
click at [645, 808] on span "Test Workflow" at bounding box center [655, 809] width 47 height 10
